Goal: Information Seeking & Learning: Learn about a topic

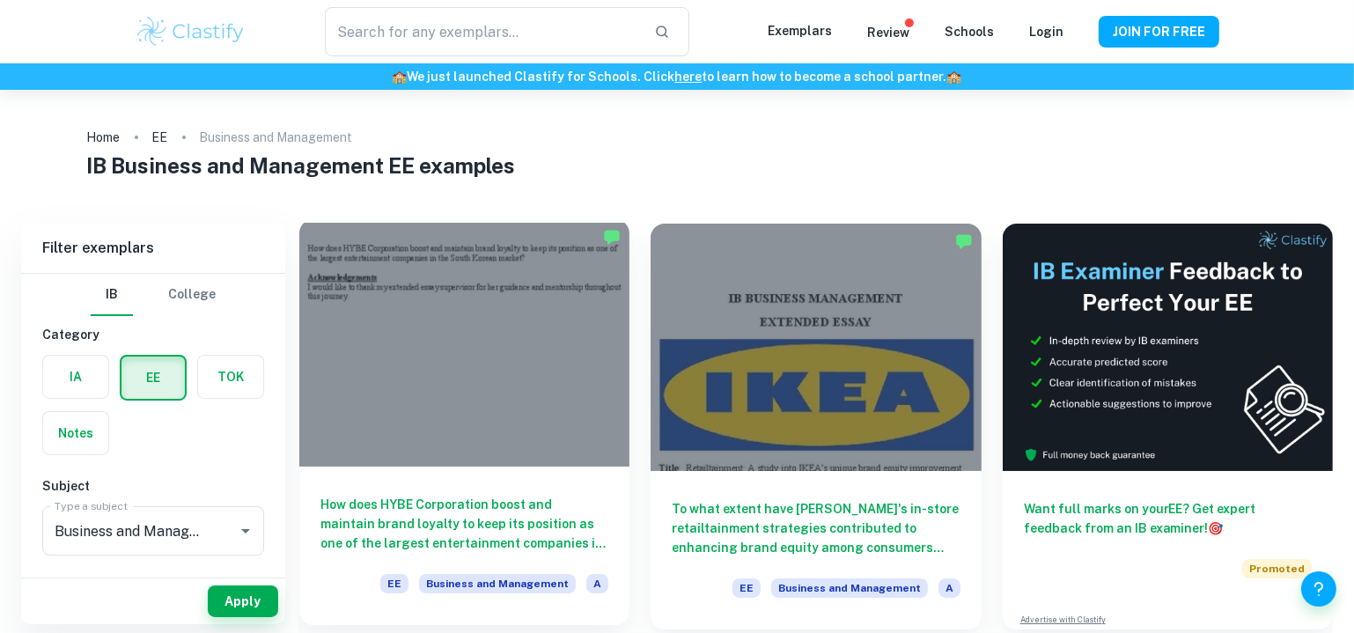
type input "Business and Management"
